Goal: Complete application form

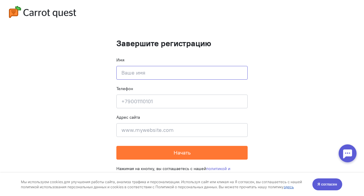
click at [150, 72] on input at bounding box center [182, 73] width 131 height 14
type input "[PERSON_NAME]"
type input "[PHONE_NUMBER]"
click at [159, 132] on input at bounding box center [182, 130] width 131 height 14
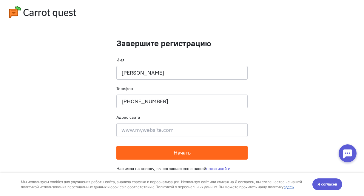
click at [166, 156] on button "Начать" at bounding box center [182, 153] width 131 height 14
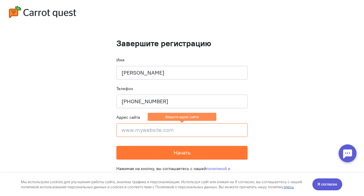
click at [145, 131] on input at bounding box center [182, 130] width 131 height 14
type input "ц"
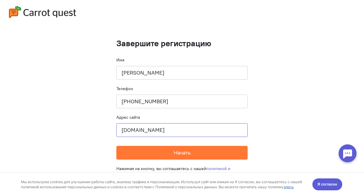
type input "[DOMAIN_NAME]"
click at [117, 146] on button "Начать" at bounding box center [182, 153] width 131 height 14
